Goal: Check status: Check status

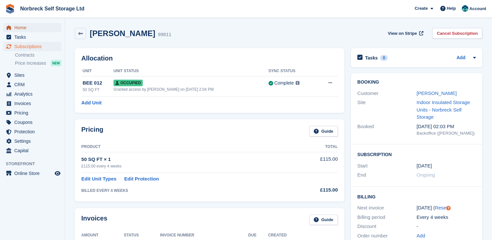
click at [21, 26] on span "Home" at bounding box center [33, 27] width 39 height 9
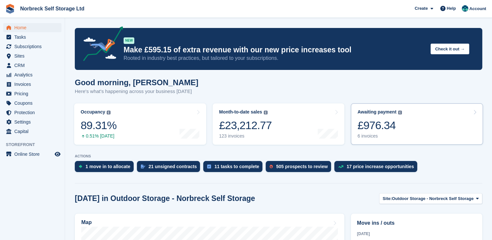
click at [411, 119] on link "Awaiting payment The total outstanding balance on all open invoices. £976.34 6 …" at bounding box center [417, 123] width 132 height 41
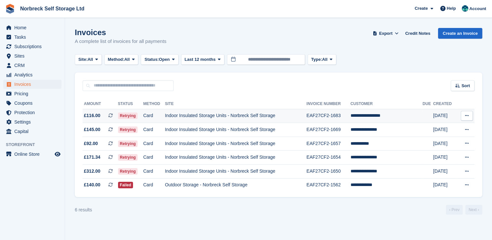
click at [242, 113] on td "Indoor Insulated Storage Units - Norbreck Self Storage" at bounding box center [236, 116] width 142 height 14
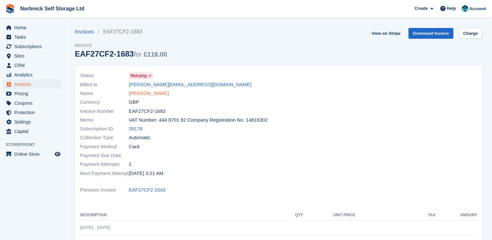
click at [161, 94] on link "[PERSON_NAME]" at bounding box center [149, 93] width 40 height 7
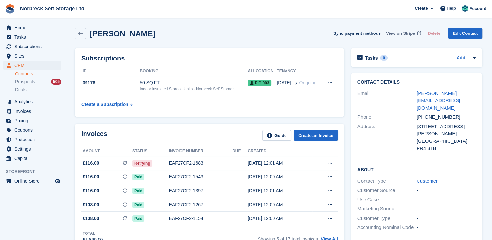
click at [398, 33] on span "View on Stripe" at bounding box center [400, 33] width 29 height 7
click at [17, 26] on span "Home" at bounding box center [33, 27] width 39 height 9
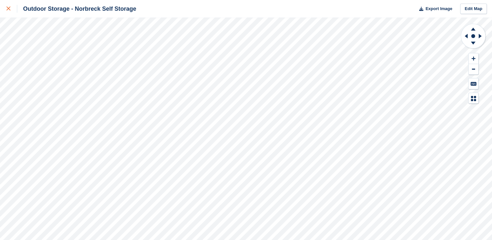
click at [7, 4] on link at bounding box center [8, 9] width 17 height 18
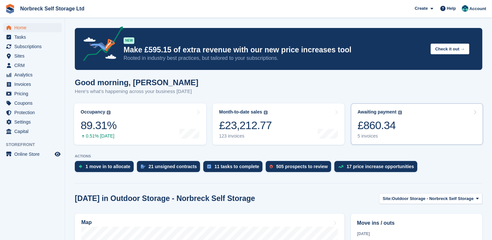
click at [358, 130] on div "£860.34" at bounding box center [380, 125] width 45 height 13
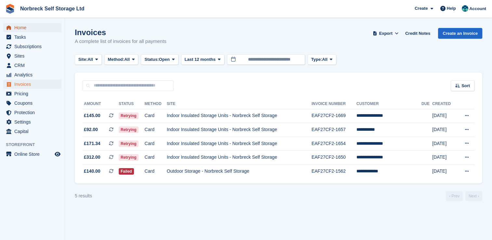
click at [30, 29] on span "Home" at bounding box center [33, 27] width 39 height 9
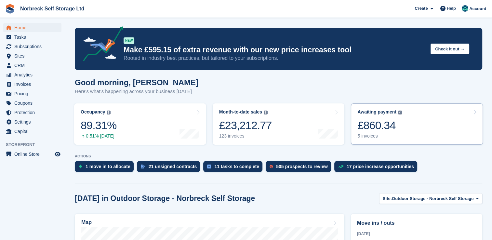
click at [389, 119] on div "£860.34" at bounding box center [380, 125] width 45 height 13
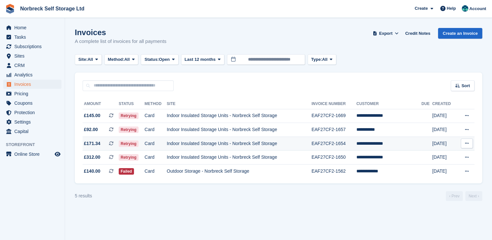
click at [249, 148] on td "Indoor Insulated Storage Units - Norbreck Self Storage" at bounding box center [239, 144] width 145 height 14
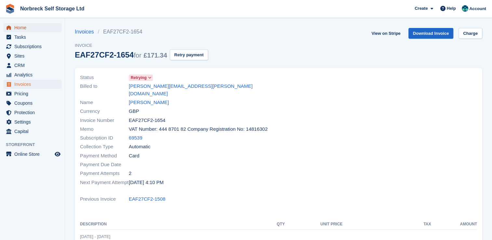
drag, startPoint x: 36, startPoint y: 32, endPoint x: 40, endPoint y: 29, distance: 4.7
click at [36, 32] on span "Home" at bounding box center [33, 27] width 39 height 9
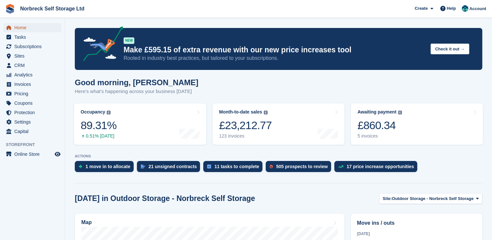
click at [42, 27] on span "Home" at bounding box center [33, 27] width 39 height 9
